Goal: Understand process/instructions: Learn how to perform a task or action

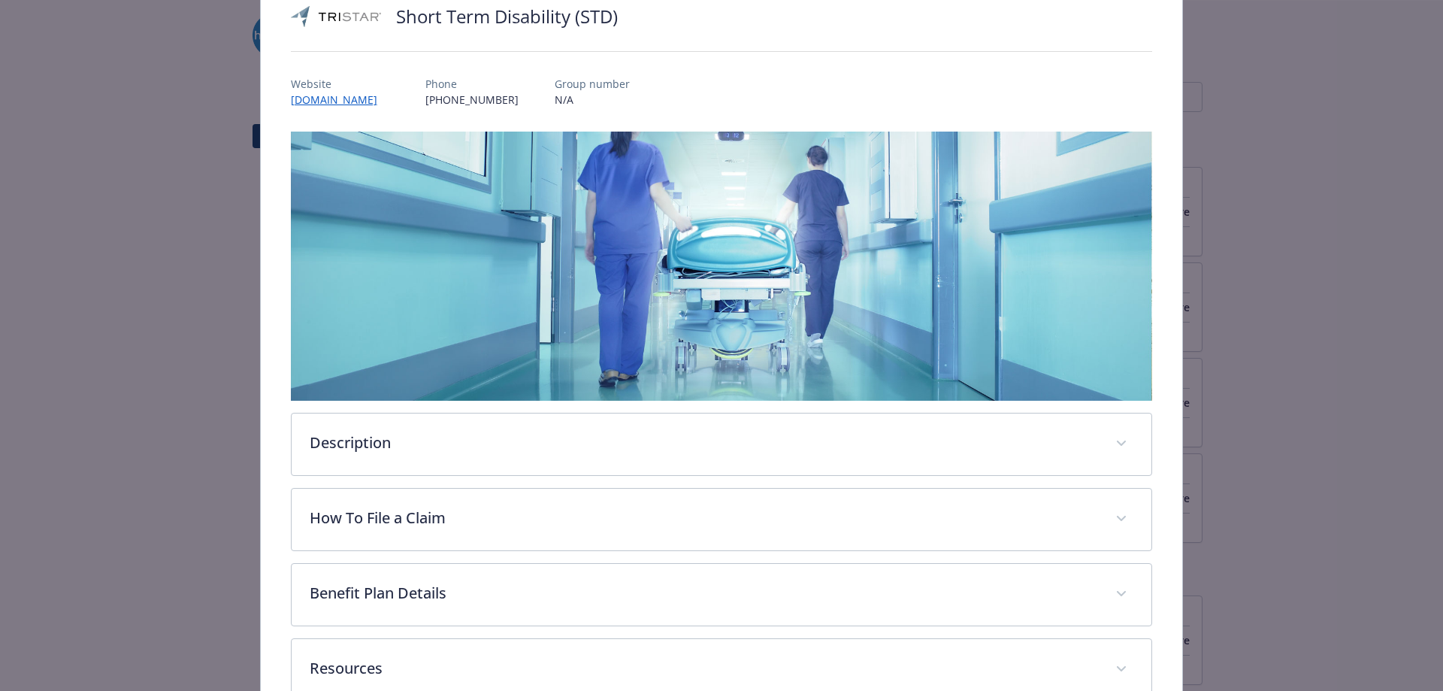
scroll to position [215, 0]
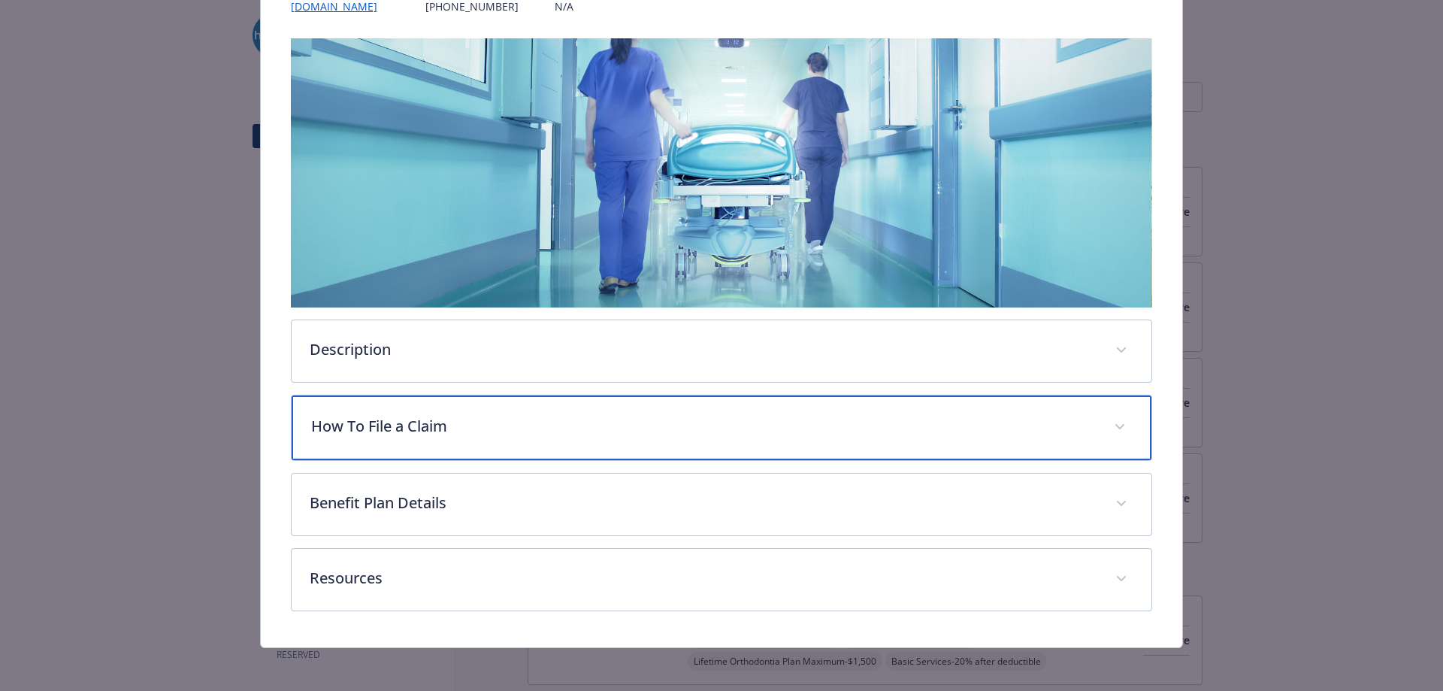
click at [504, 428] on p "How To File a Claim" at bounding box center [703, 426] width 785 height 23
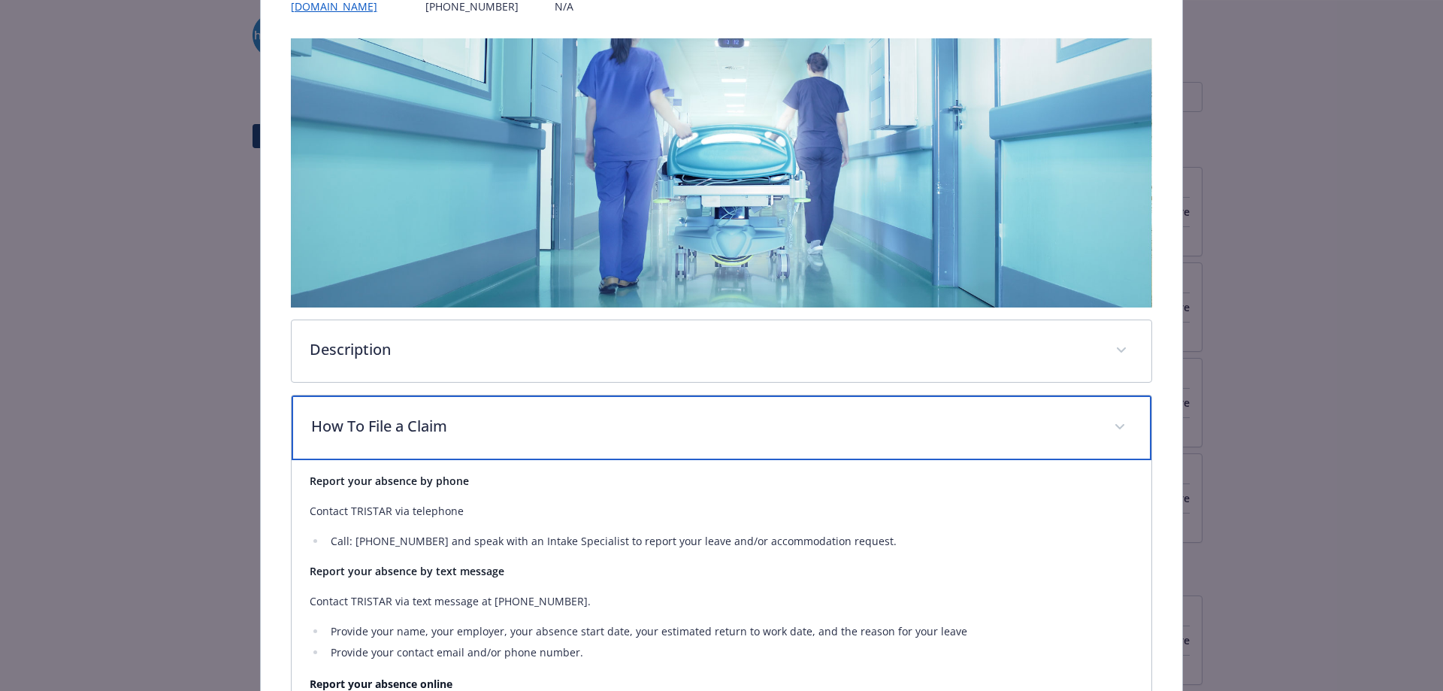
scroll to position [516, 0]
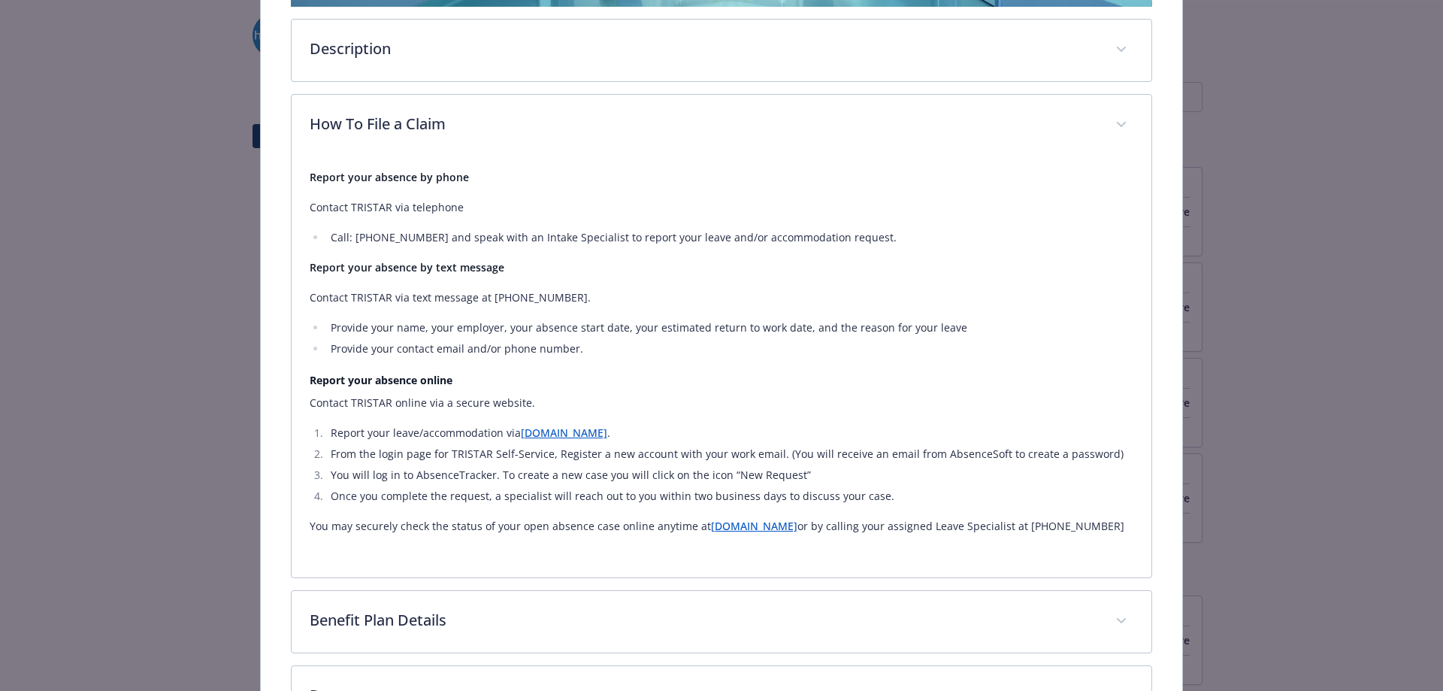
click at [546, 434] on link "[DOMAIN_NAME]" at bounding box center [564, 432] width 86 height 14
